Goal: Manage account settings

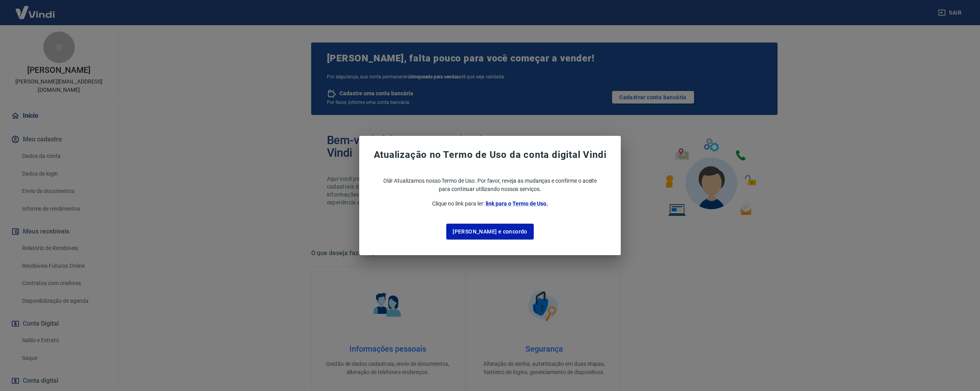
click at [337, 286] on div "Atualização no Termo de Uso da conta digital Vindi Olá! Atualizamos nosso Termo…" at bounding box center [490, 195] width 980 height 391
click at [491, 231] on button "[PERSON_NAME] e concordo" at bounding box center [489, 232] width 87 height 16
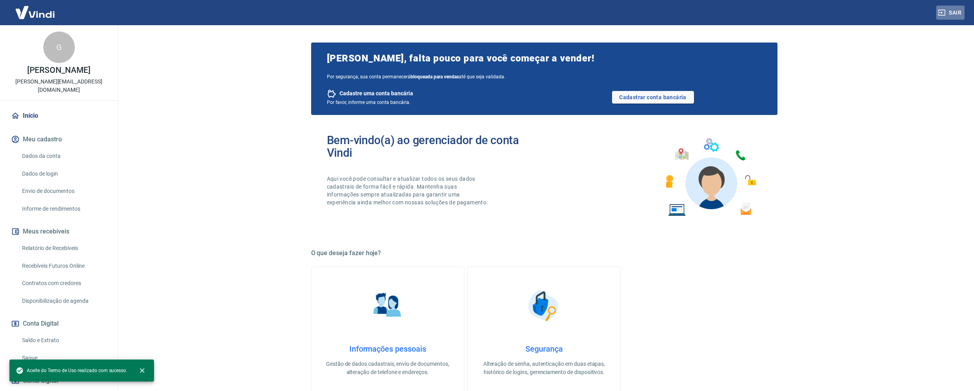
click at [945, 8] on button "Sair" at bounding box center [950, 13] width 28 height 15
